Goal: Information Seeking & Learning: Learn about a topic

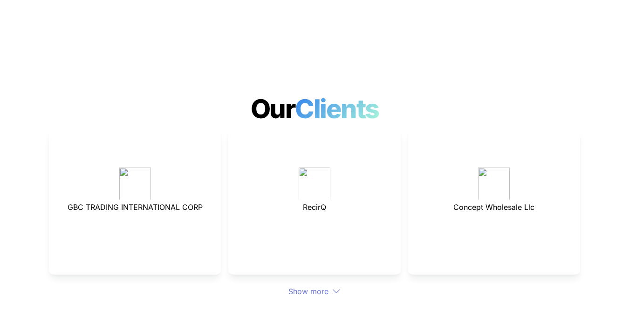
scroll to position [2472, 0]
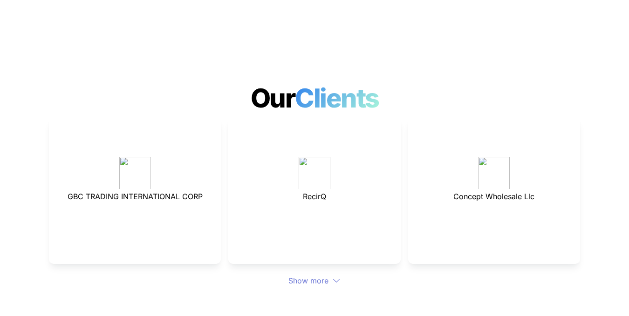
click at [323, 275] on div "Show more" at bounding box center [314, 280] width 531 height 11
click at [309, 275] on div "Show more" at bounding box center [314, 280] width 531 height 11
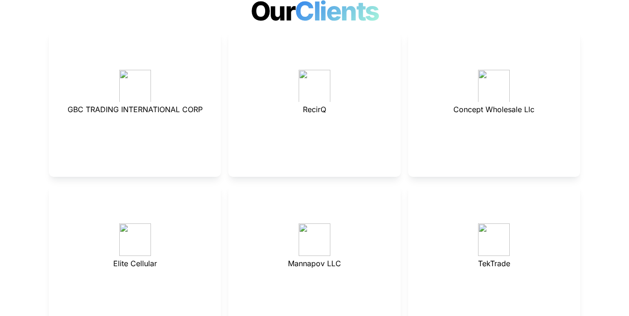
scroll to position [2611, 0]
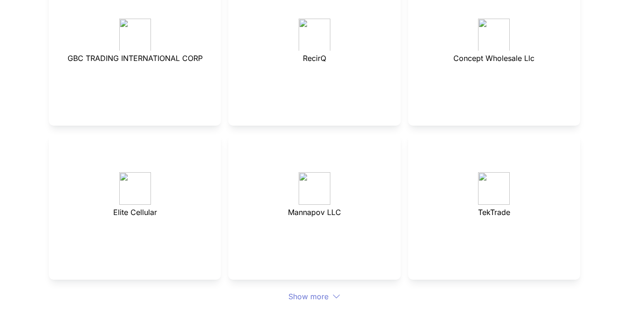
click at [303, 291] on div "Show more" at bounding box center [314, 296] width 531 height 11
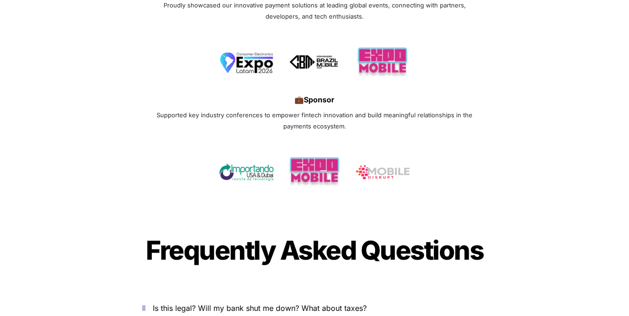
scroll to position [3400, 0]
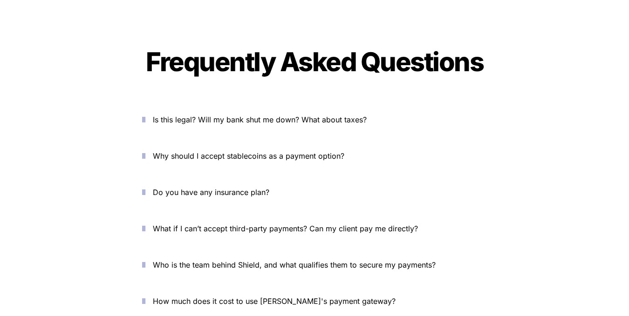
click at [145, 114] on icon "button" at bounding box center [143, 119] width 3 height 11
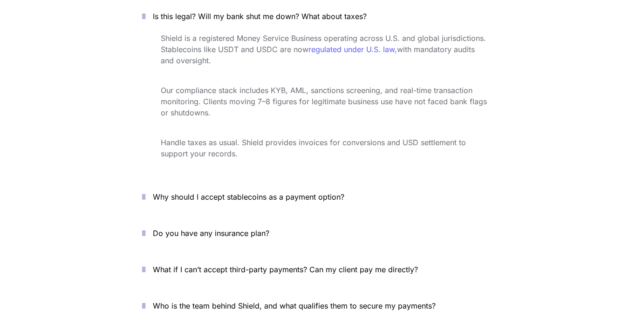
scroll to position [3602, 0]
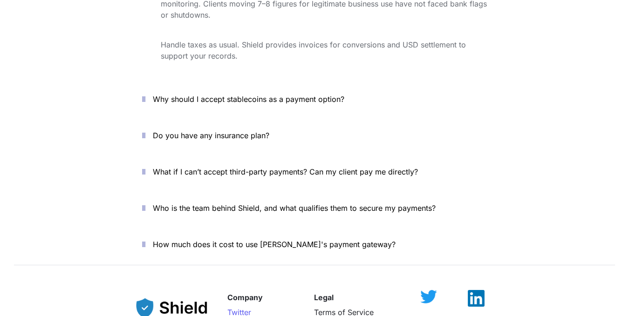
click at [145, 130] on icon "button" at bounding box center [143, 135] width 3 height 11
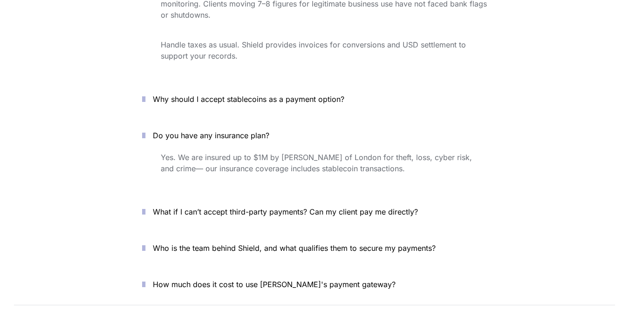
click at [145, 206] on icon "button" at bounding box center [143, 211] width 3 height 11
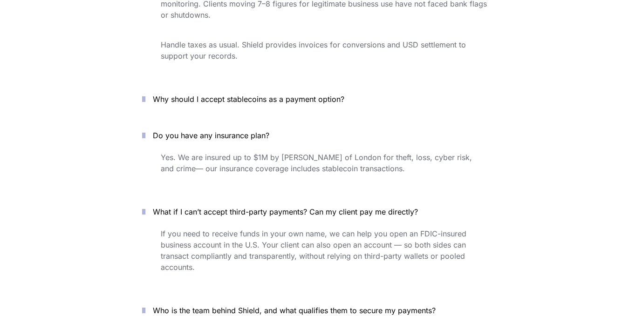
click at [145, 206] on icon "button" at bounding box center [143, 211] width 3 height 11
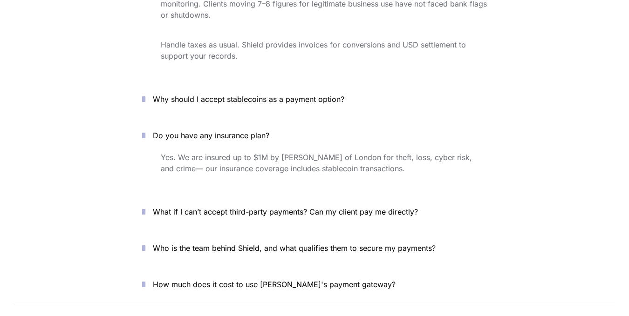
click at [145, 243] on icon "button" at bounding box center [143, 248] width 3 height 11
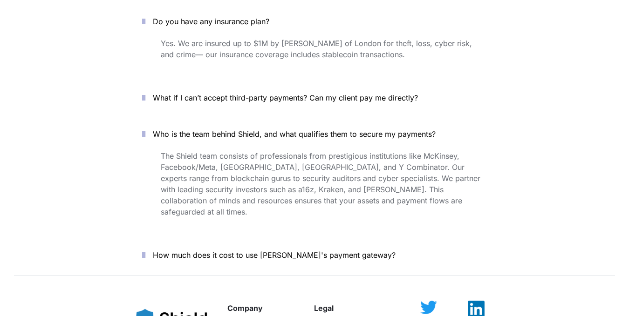
scroll to position [3741, 0]
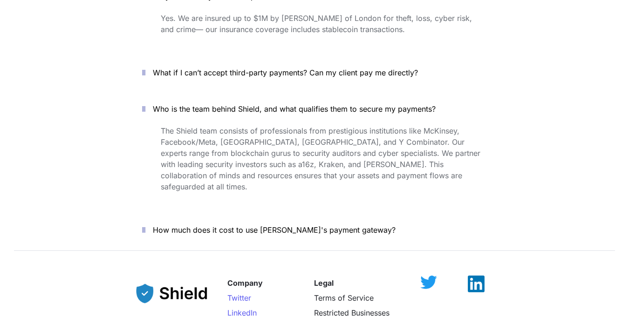
click at [145, 225] on icon "button" at bounding box center [143, 230] width 3 height 11
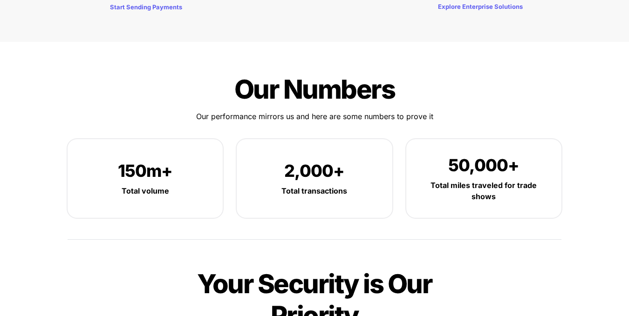
scroll to position [0, 0]
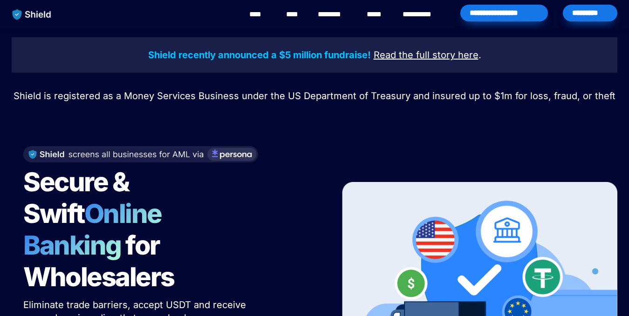
click at [263, 15] on link "****" at bounding box center [259, 14] width 21 height 11
click at [333, 15] on link "********" at bounding box center [334, 14] width 33 height 11
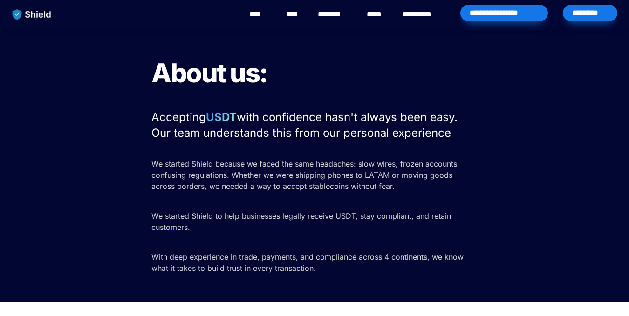
click at [417, 14] on link "**********" at bounding box center [424, 14] width 42 height 11
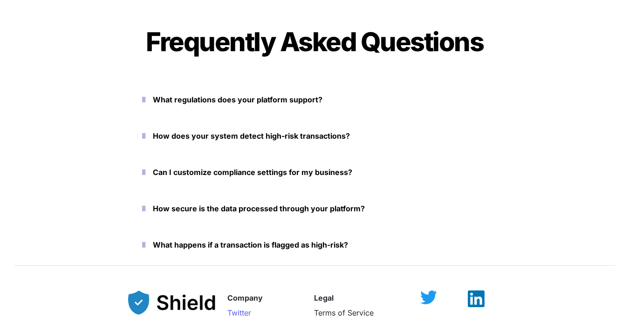
scroll to position [2137, 0]
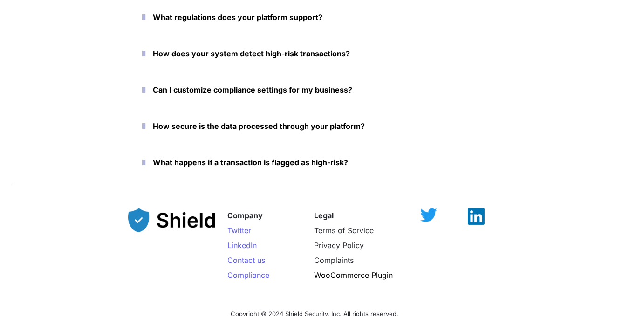
click at [145, 91] on icon "button" at bounding box center [143, 89] width 3 height 11
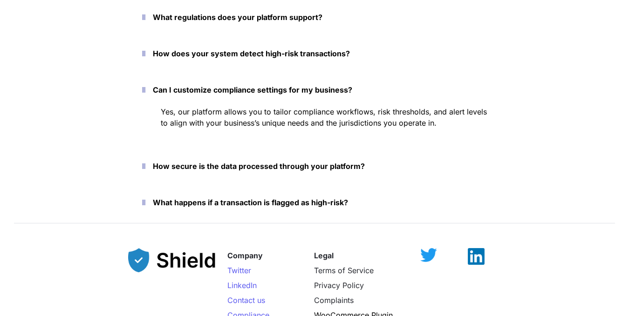
click at [145, 91] on icon "button" at bounding box center [143, 89] width 3 height 11
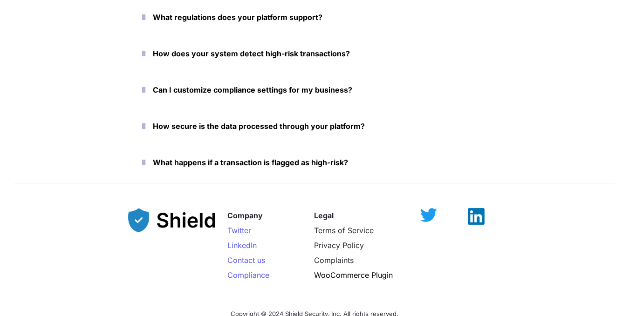
click at [145, 124] on icon "button" at bounding box center [143, 126] width 3 height 11
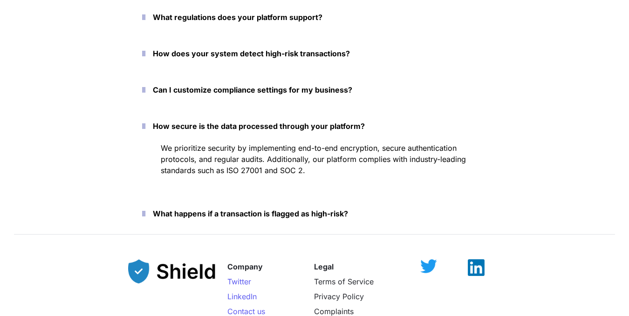
click at [145, 209] on icon "button" at bounding box center [143, 213] width 3 height 11
